Goal: Task Accomplishment & Management: Manage account settings

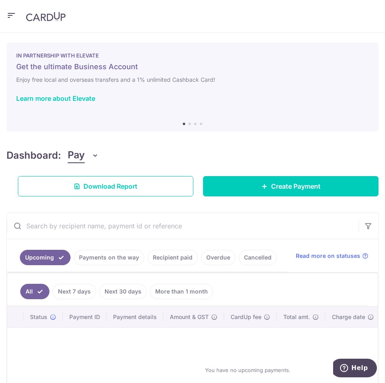
click at [77, 155] on span "Pay" at bounding box center [76, 155] width 17 height 15
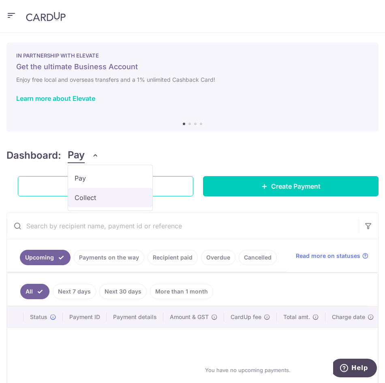
click at [76, 191] on link "Collect" at bounding box center [110, 197] width 84 height 19
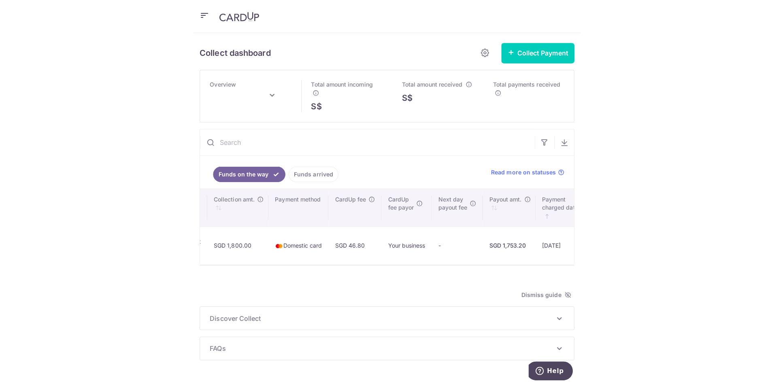
scroll to position [0, 547]
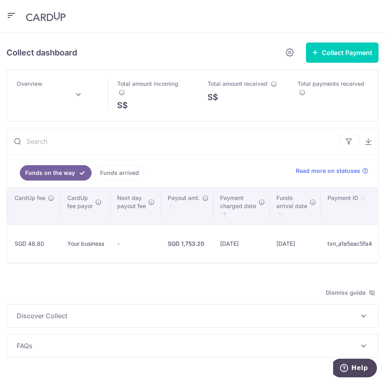
type input "August 2025"
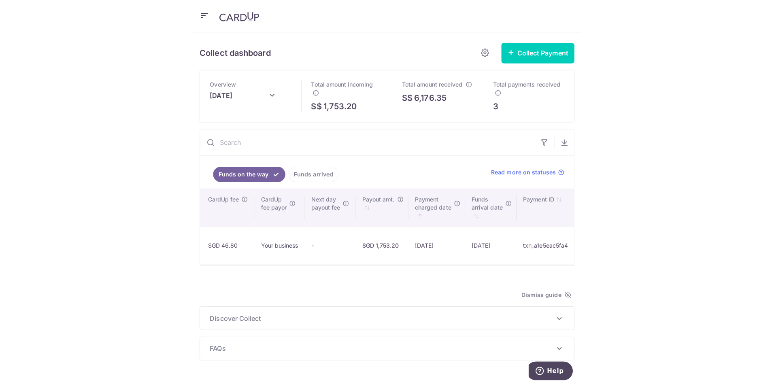
scroll to position [0, 283]
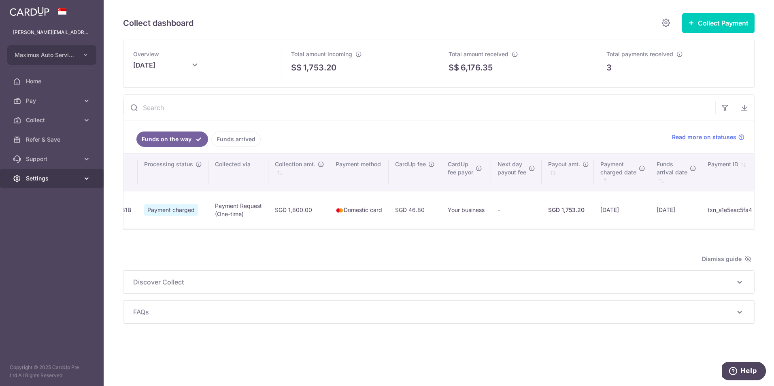
click at [39, 180] on span "Settings" at bounding box center [52, 178] width 53 height 8
click at [35, 220] on span "Logout" at bounding box center [52, 217] width 53 height 8
